Goal: Task Accomplishment & Management: Complete application form

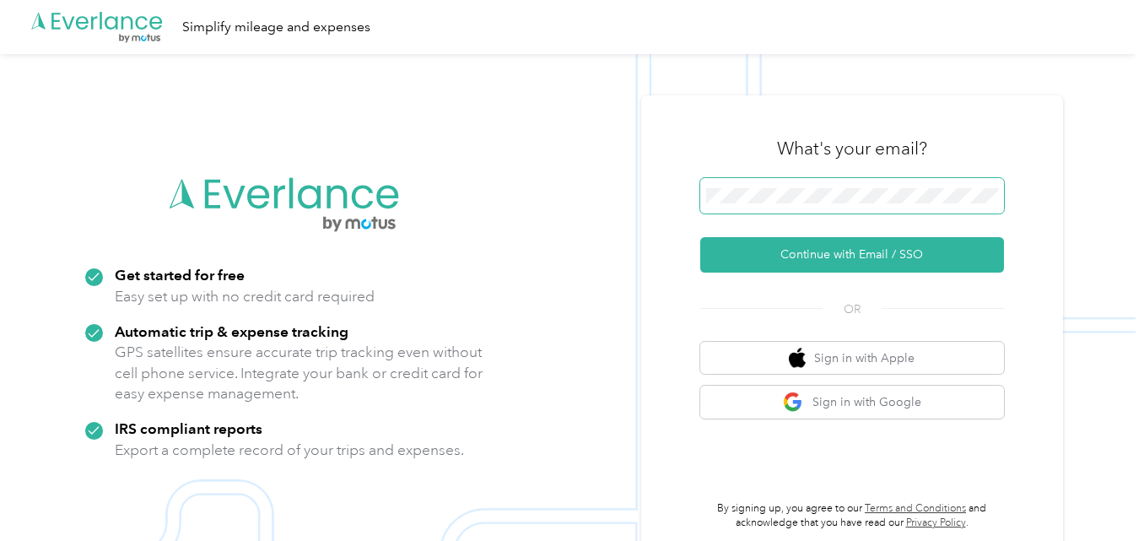
click at [776, 187] on span at bounding box center [852, 195] width 304 height 35
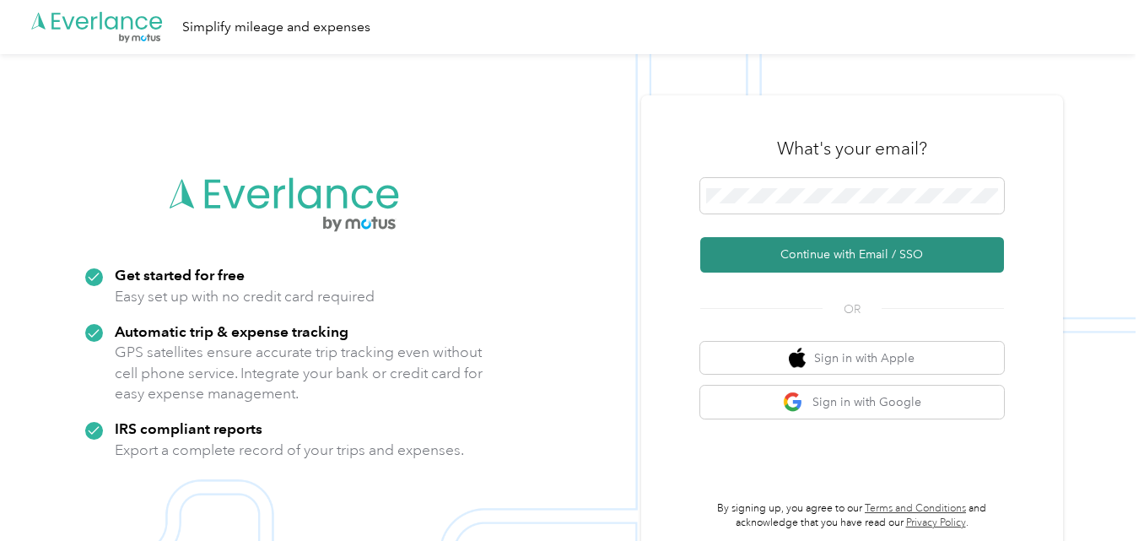
click at [791, 252] on button "Continue with Email / SSO" at bounding box center [852, 254] width 304 height 35
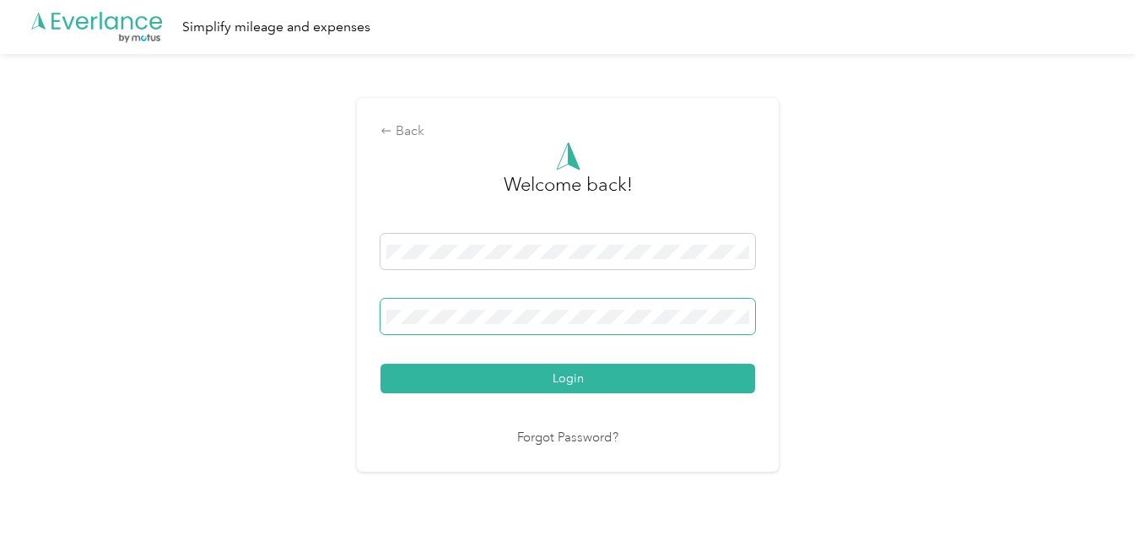
click at [730, 325] on span at bounding box center [568, 316] width 375 height 35
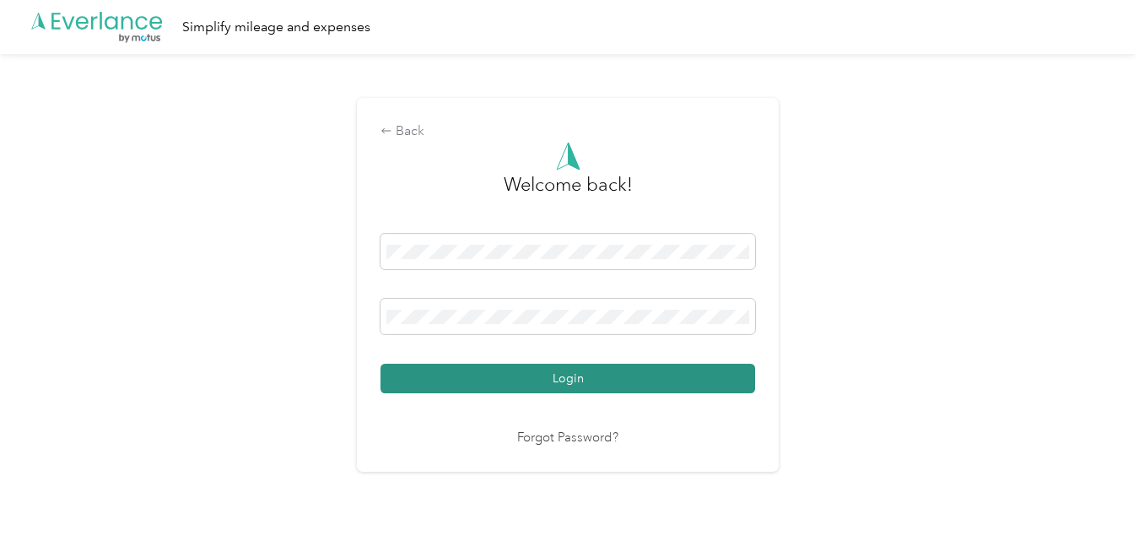
click at [640, 374] on button "Login" at bounding box center [568, 379] width 375 height 30
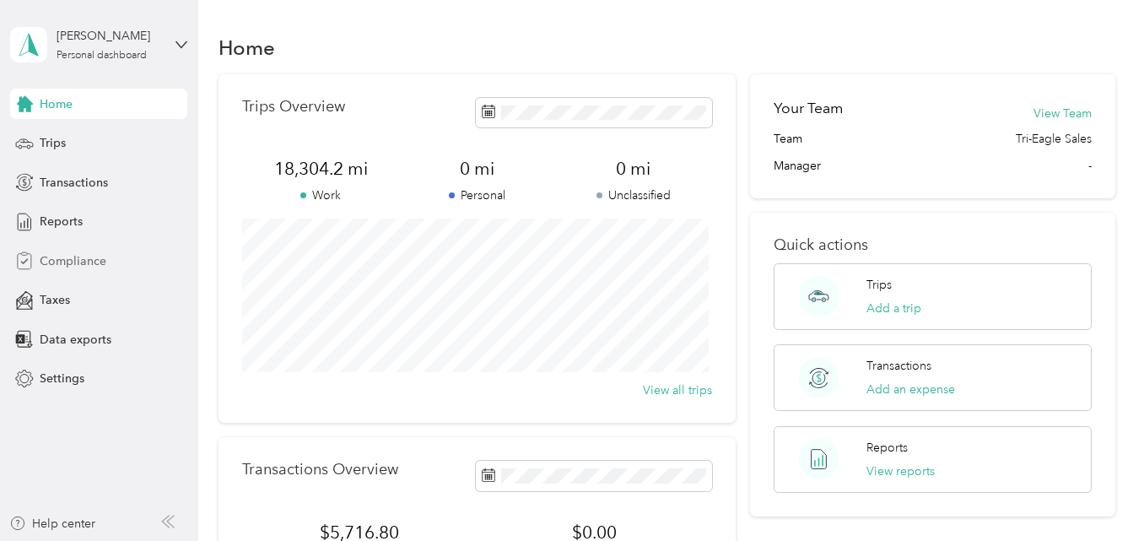
click at [60, 256] on span "Compliance" at bounding box center [73, 261] width 67 height 18
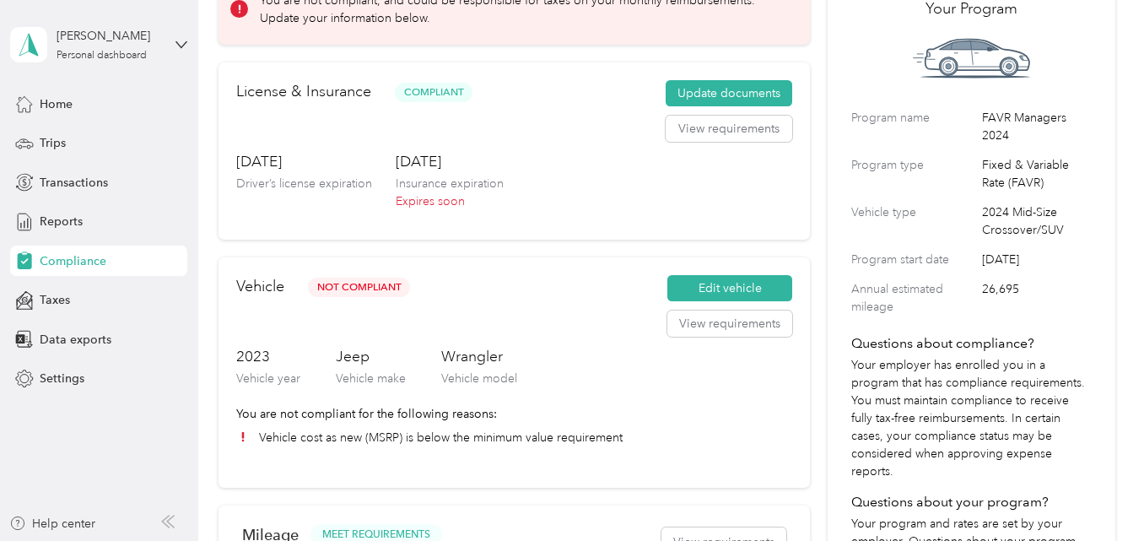
scroll to position [28, 0]
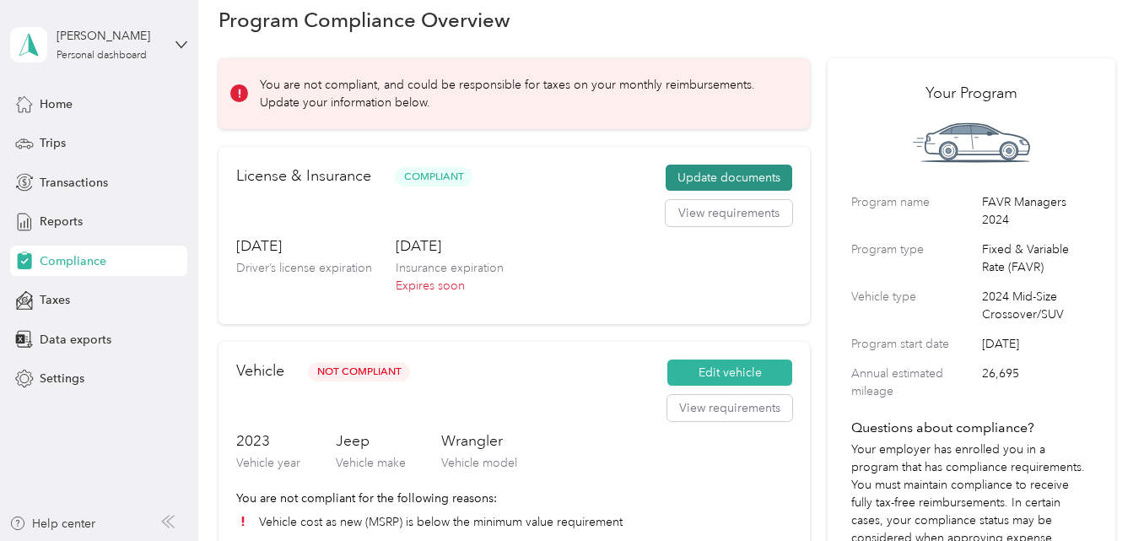
click at [727, 175] on button "Update documents" at bounding box center [729, 178] width 127 height 27
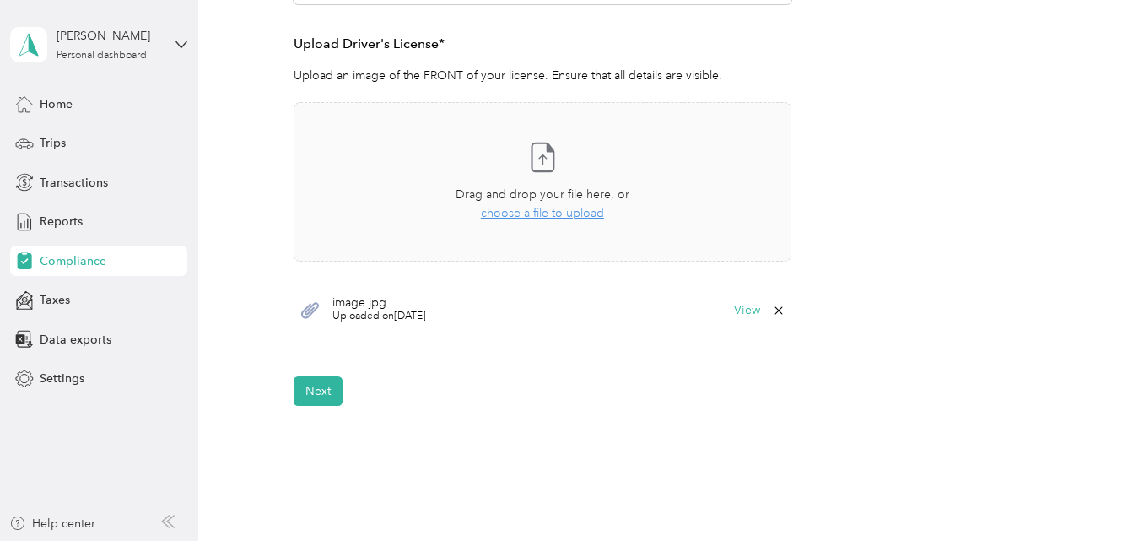
scroll to position [565, 0]
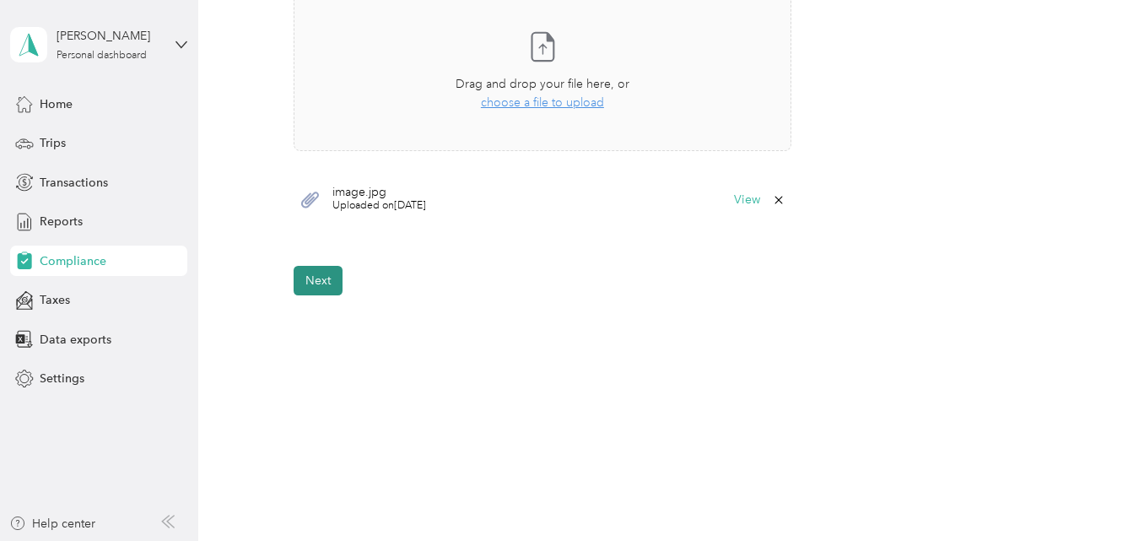
click at [303, 288] on button "Next" at bounding box center [318, 281] width 49 height 30
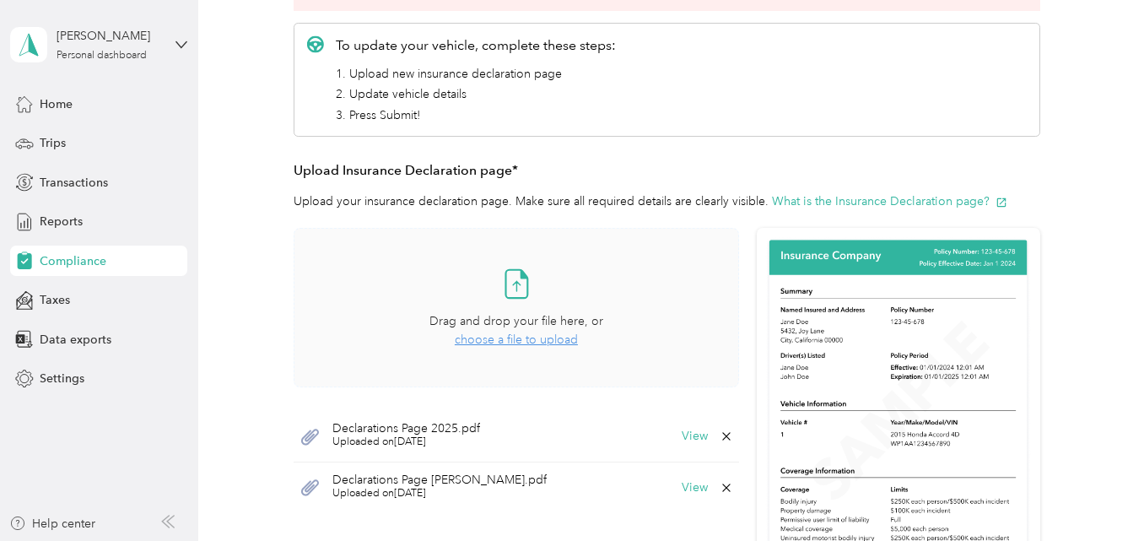
scroll to position [372, 0]
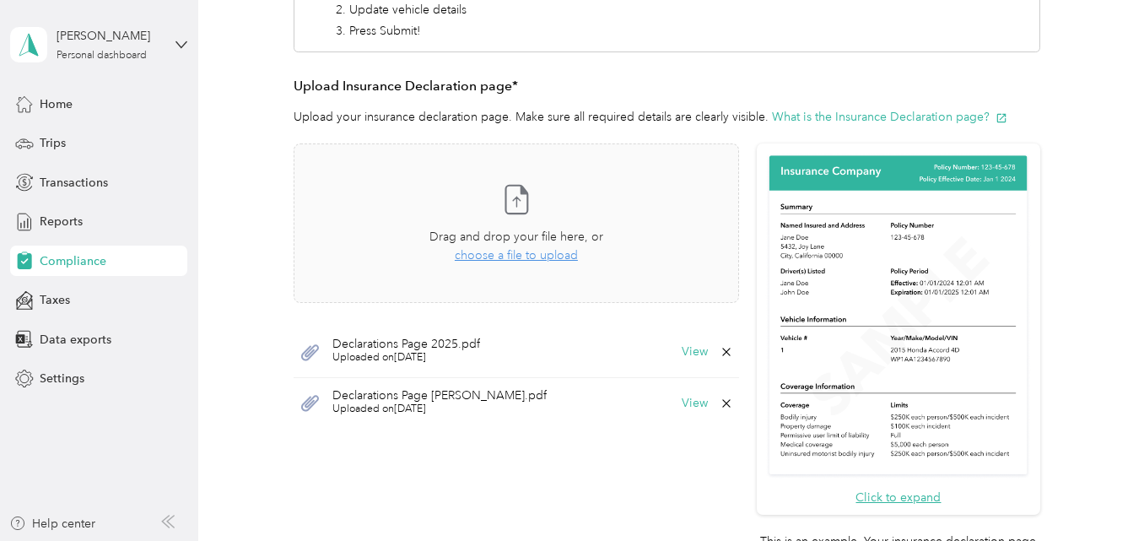
click at [724, 403] on icon at bounding box center [727, 404] width 14 height 14
click at [679, 416] on button "Yes" at bounding box center [680, 415] width 33 height 27
click at [533, 257] on span "choose a file to upload" at bounding box center [516, 255] width 123 height 14
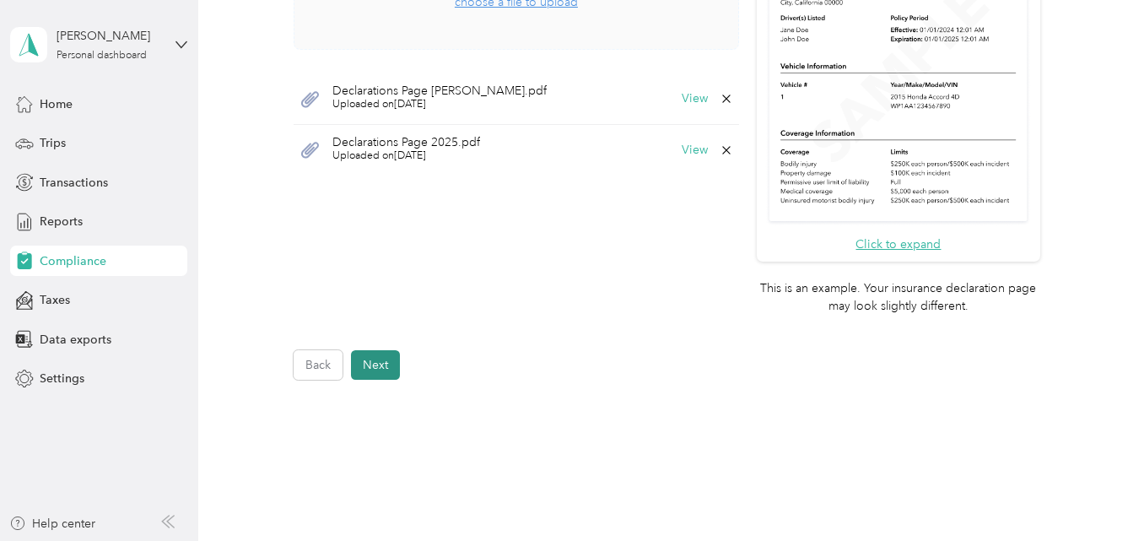
click at [385, 365] on button "Next" at bounding box center [375, 365] width 49 height 30
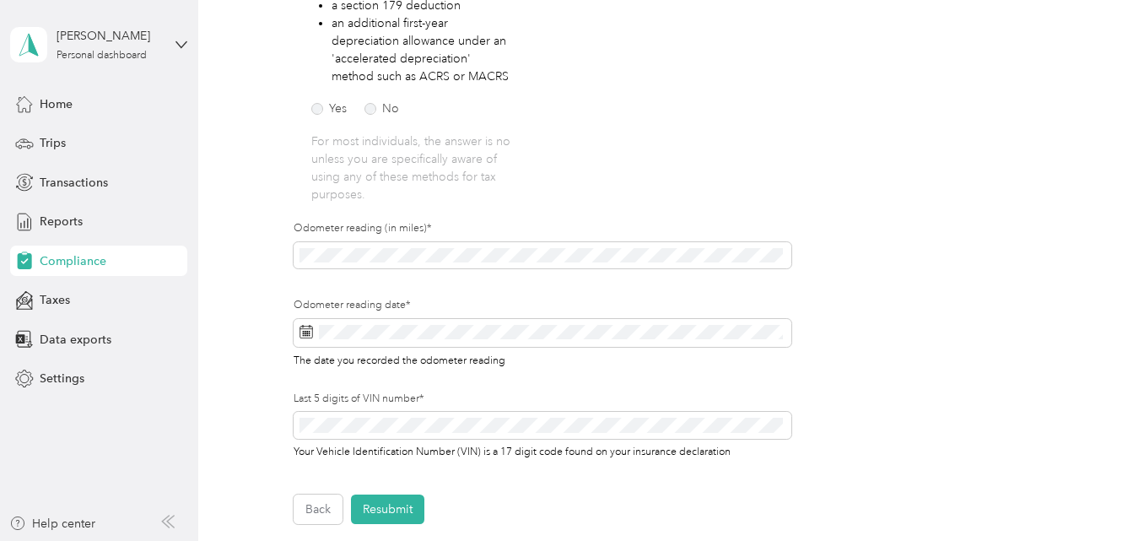
scroll to position [443, 0]
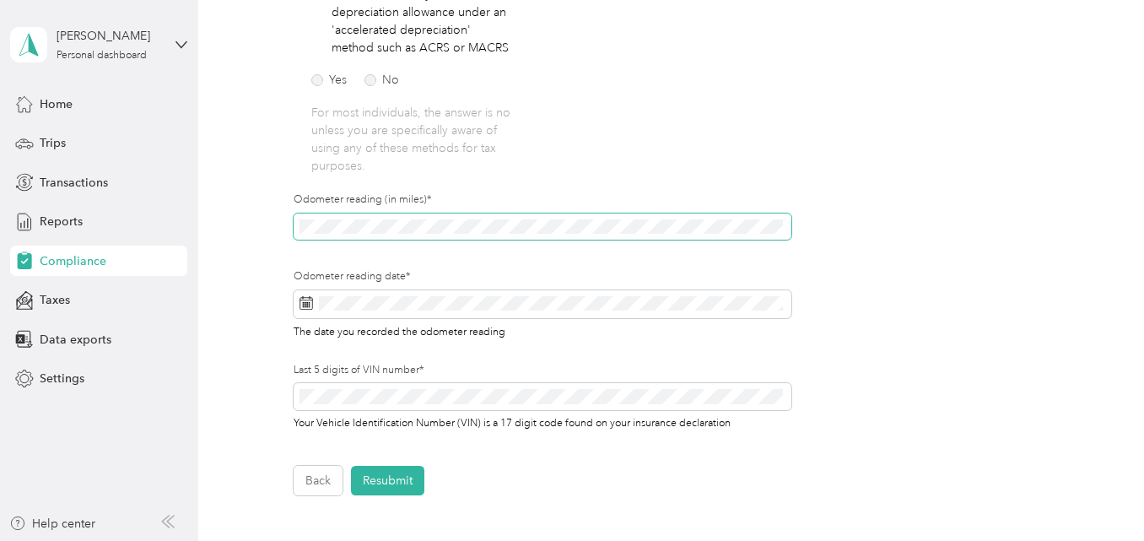
click at [297, 222] on span at bounding box center [543, 227] width 498 height 27
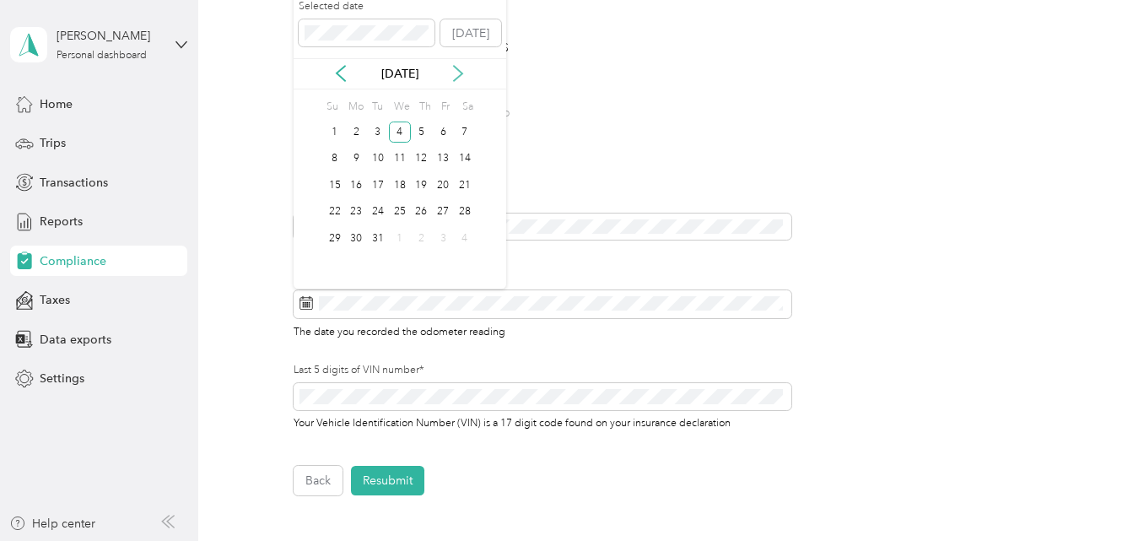
click at [457, 74] on icon at bounding box center [458, 73] width 17 height 17
click at [459, 74] on icon at bounding box center [458, 73] width 17 height 17
click at [460, 74] on icon at bounding box center [458, 73] width 17 height 17
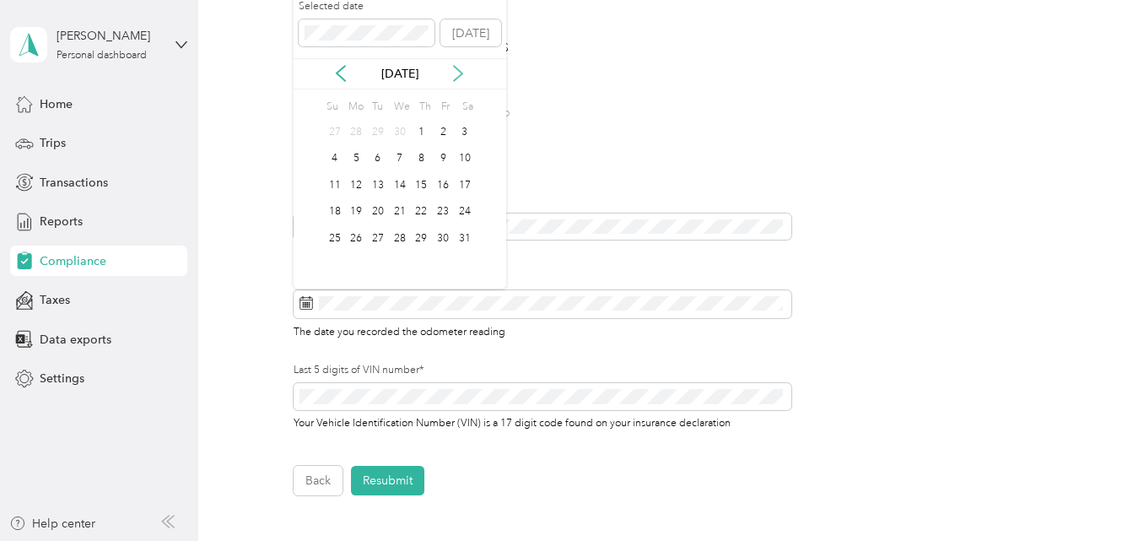
click at [460, 74] on icon at bounding box center [458, 73] width 17 height 17
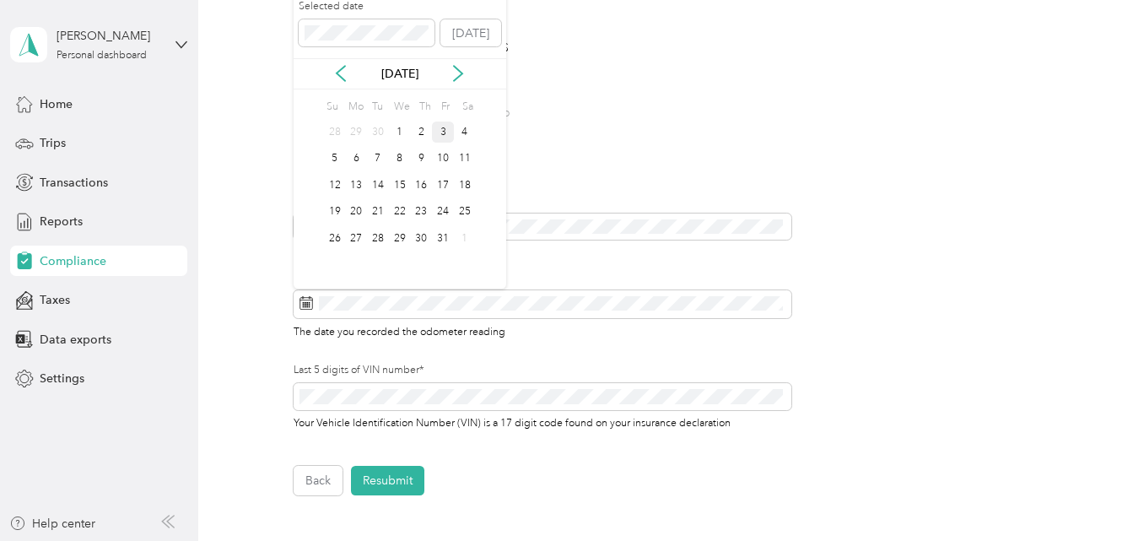
click at [446, 132] on div "3" at bounding box center [443, 132] width 22 height 21
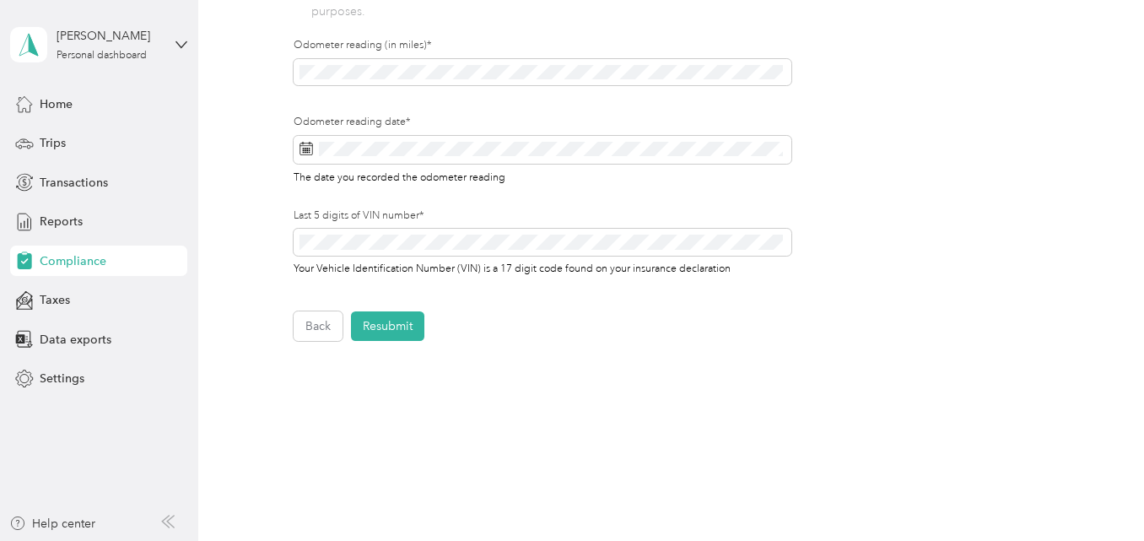
scroll to position [612, 0]
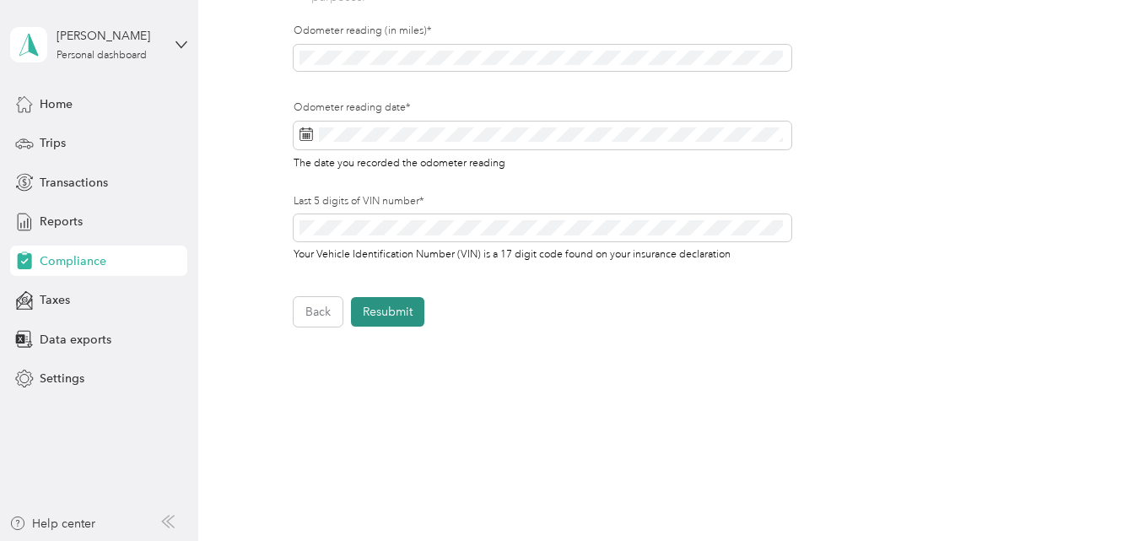
click at [388, 315] on button "Resubmit" at bounding box center [387, 312] width 73 height 30
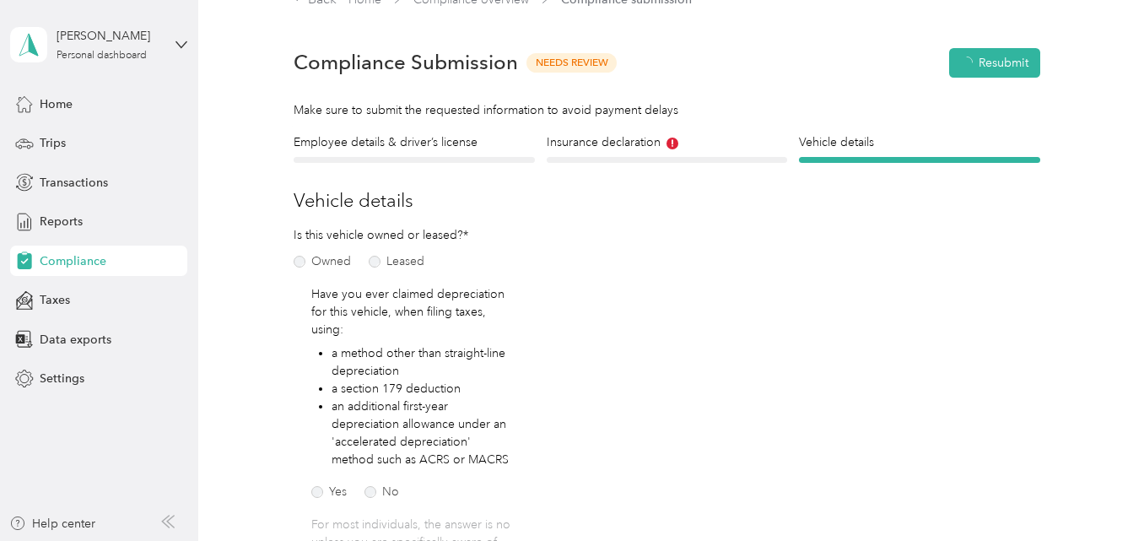
scroll to position [21, 0]
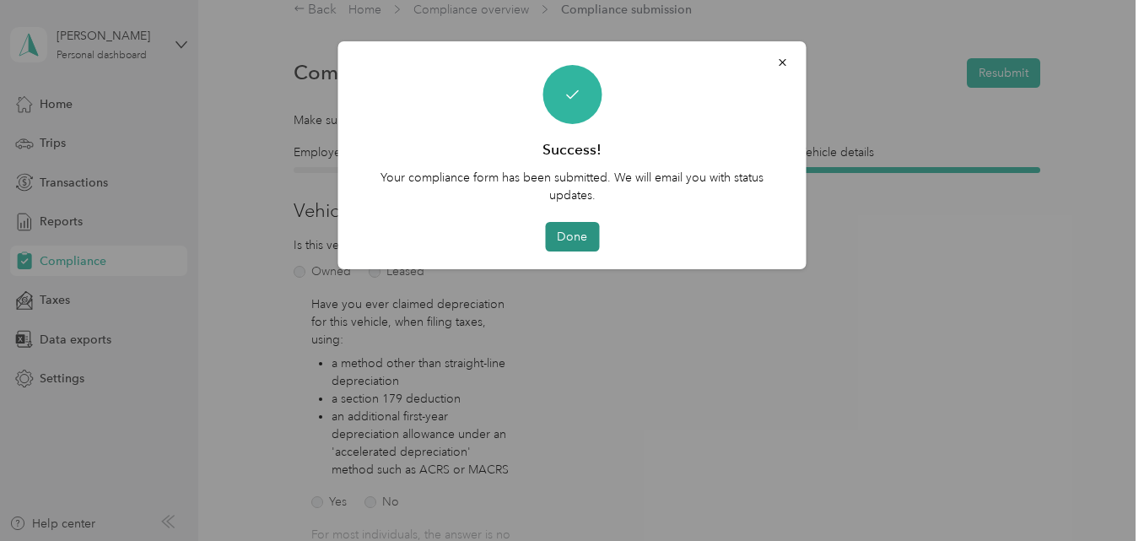
click at [595, 250] on button "Done" at bounding box center [572, 237] width 54 height 30
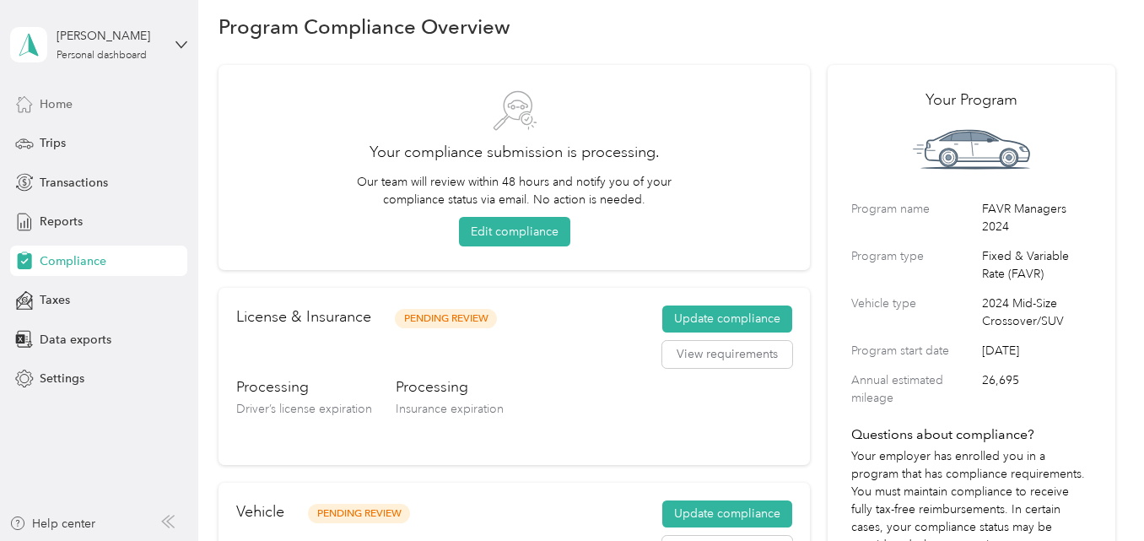
click at [72, 102] on span "Home" at bounding box center [56, 104] width 33 height 18
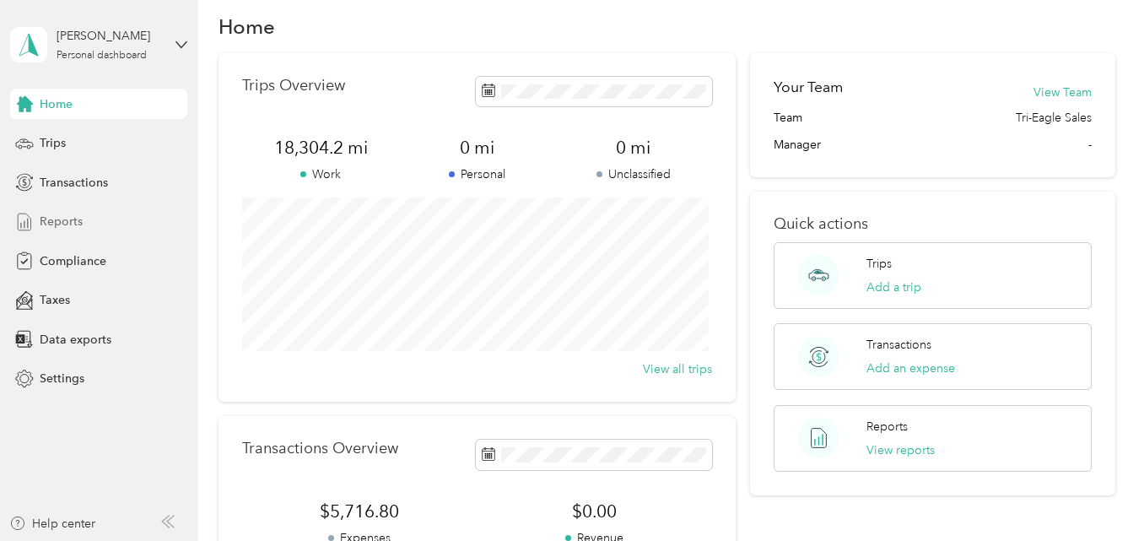
click at [63, 219] on span "Reports" at bounding box center [61, 222] width 43 height 18
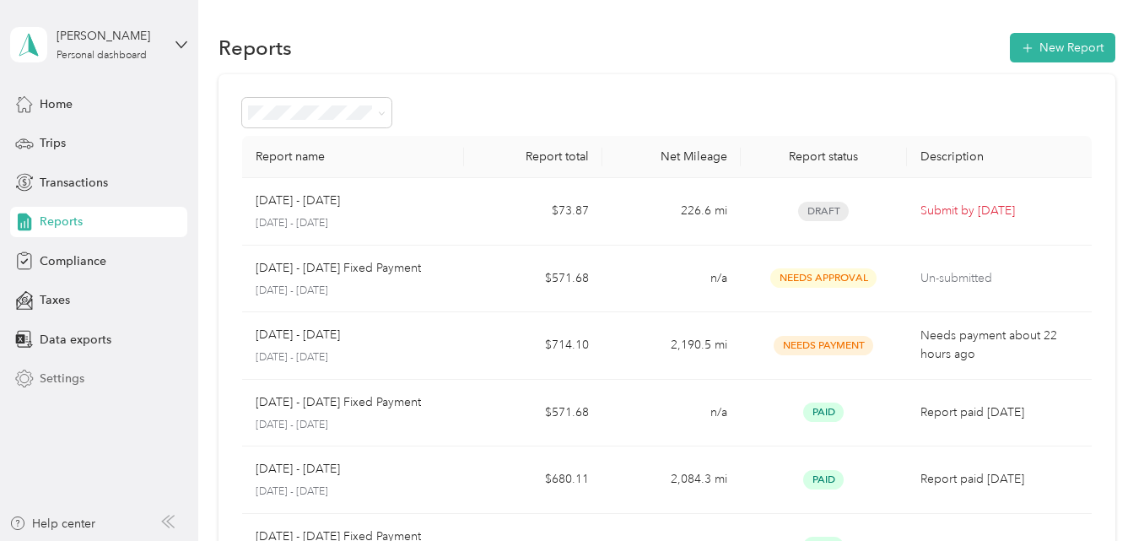
click at [80, 379] on span "Settings" at bounding box center [62, 379] width 45 height 18
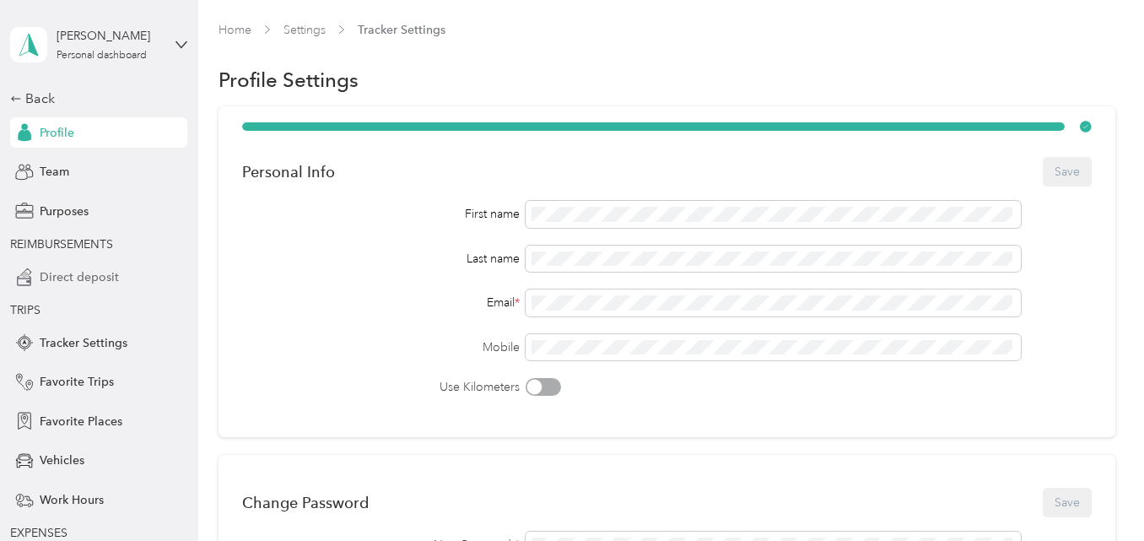
click at [67, 272] on span "Direct deposit" at bounding box center [79, 277] width 79 height 18
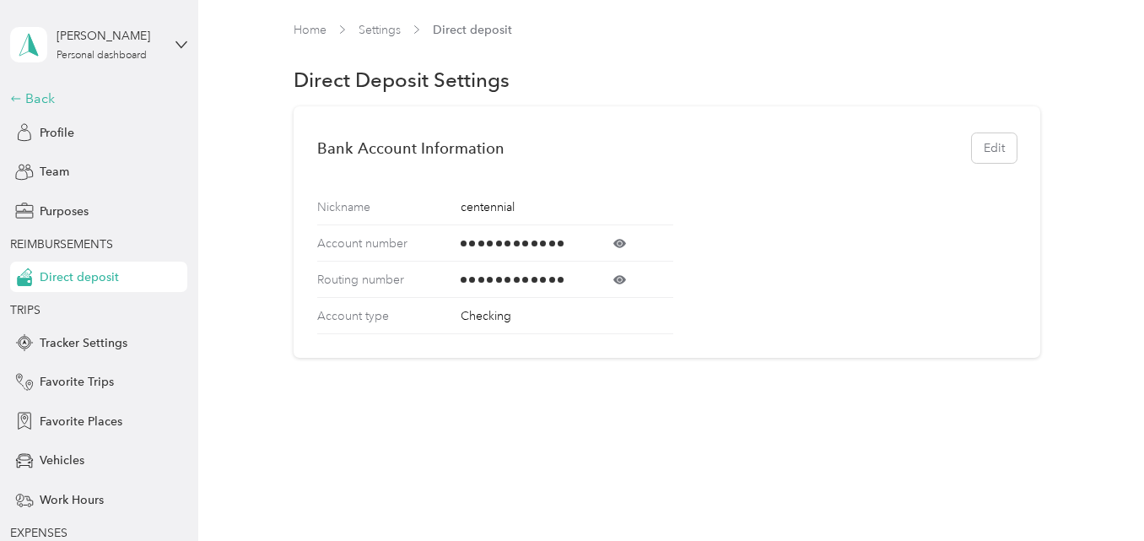
click at [31, 103] on div "Back" at bounding box center [94, 99] width 169 height 20
